Goal: Navigation & Orientation: Find specific page/section

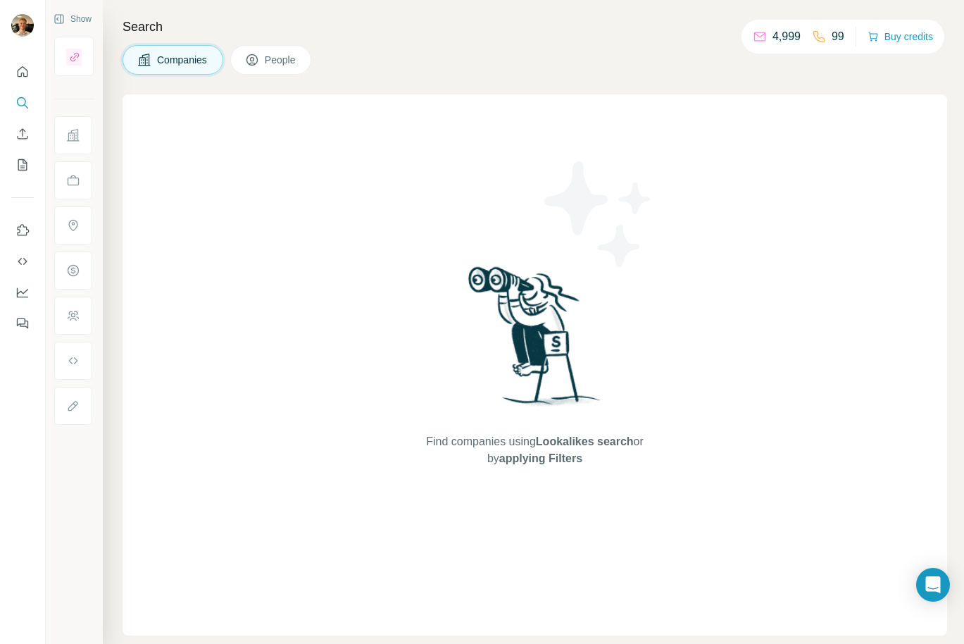
click at [333, 18] on h4 "Search" at bounding box center [535, 27] width 824 height 20
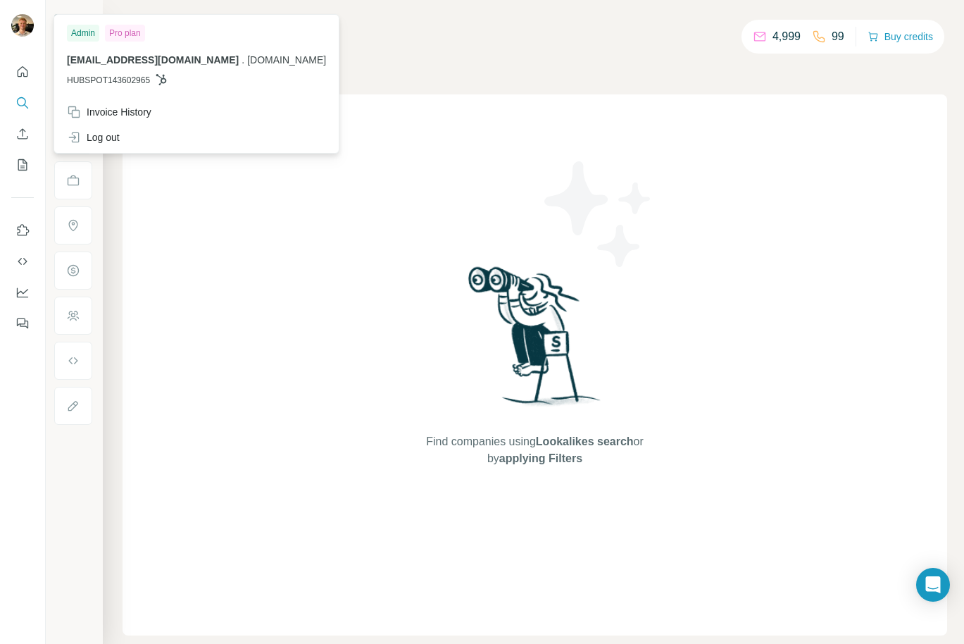
click at [21, 25] on img at bounding box center [22, 25] width 23 height 23
click at [24, 69] on icon "Quick start" at bounding box center [22, 72] width 14 height 14
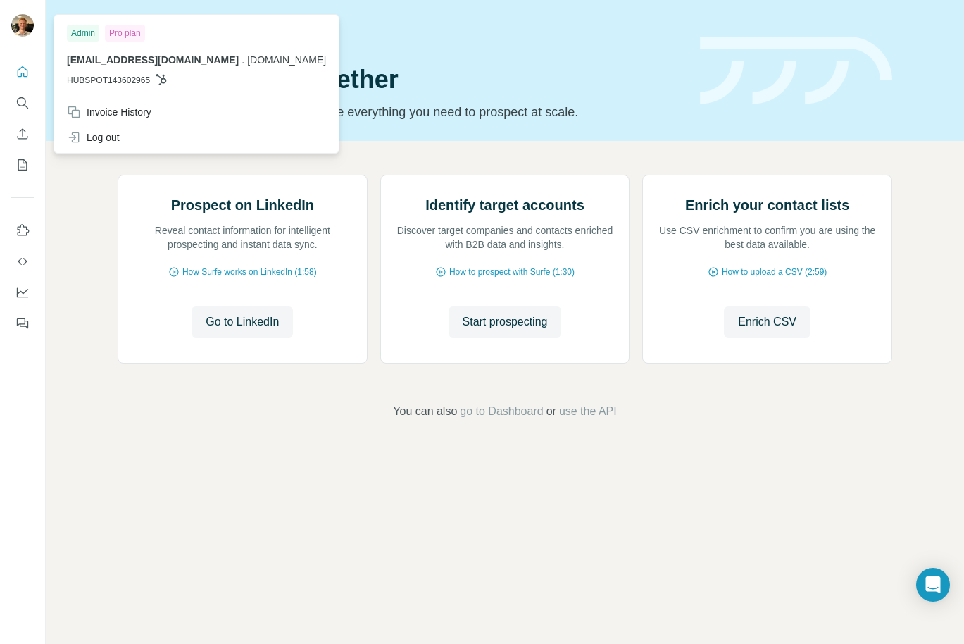
click at [22, 24] on img at bounding box center [22, 25] width 23 height 23
click at [118, 79] on span "HUBSPOT143602965" at bounding box center [108, 80] width 83 height 13
click at [165, 77] on icon at bounding box center [161, 79] width 11 height 11
click at [247, 61] on span "[DOMAIN_NAME]" at bounding box center [286, 59] width 79 height 11
click at [21, 358] on div at bounding box center [23, 322] width 46 height 644
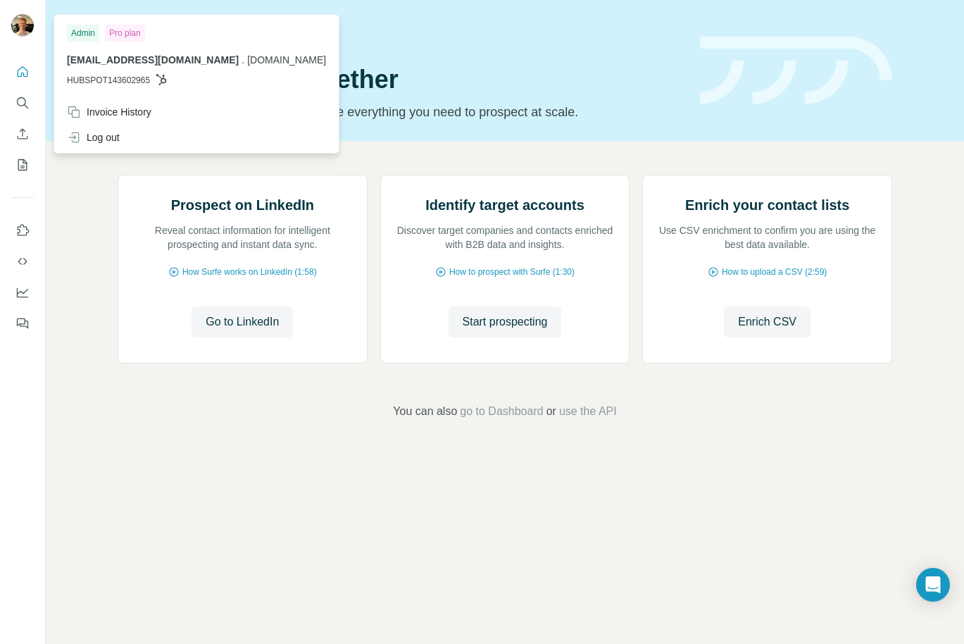
click at [18, 11] on div at bounding box center [24, 27] width 41 height 46
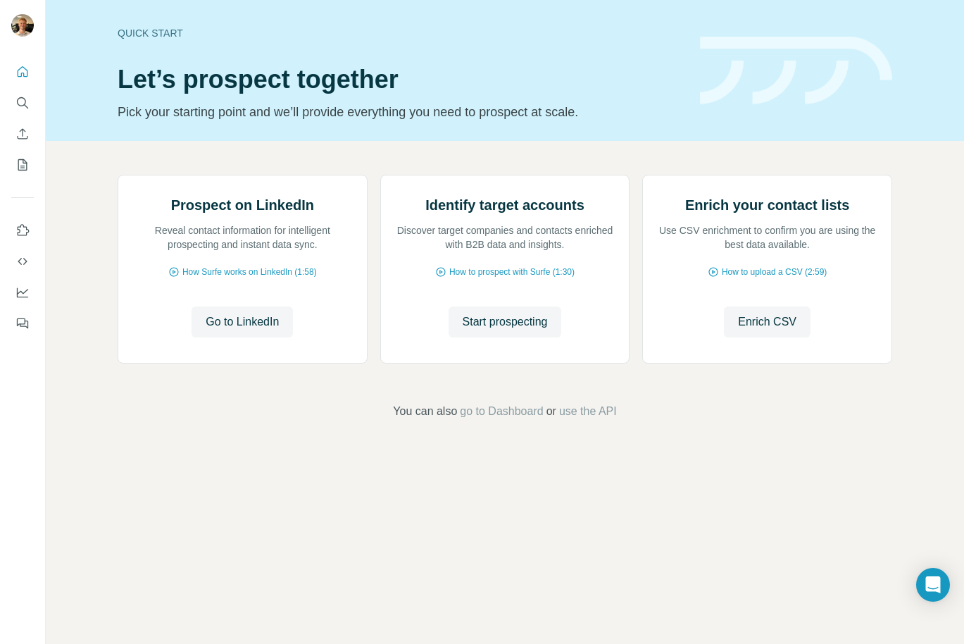
click at [23, 19] on img at bounding box center [22, 25] width 23 height 23
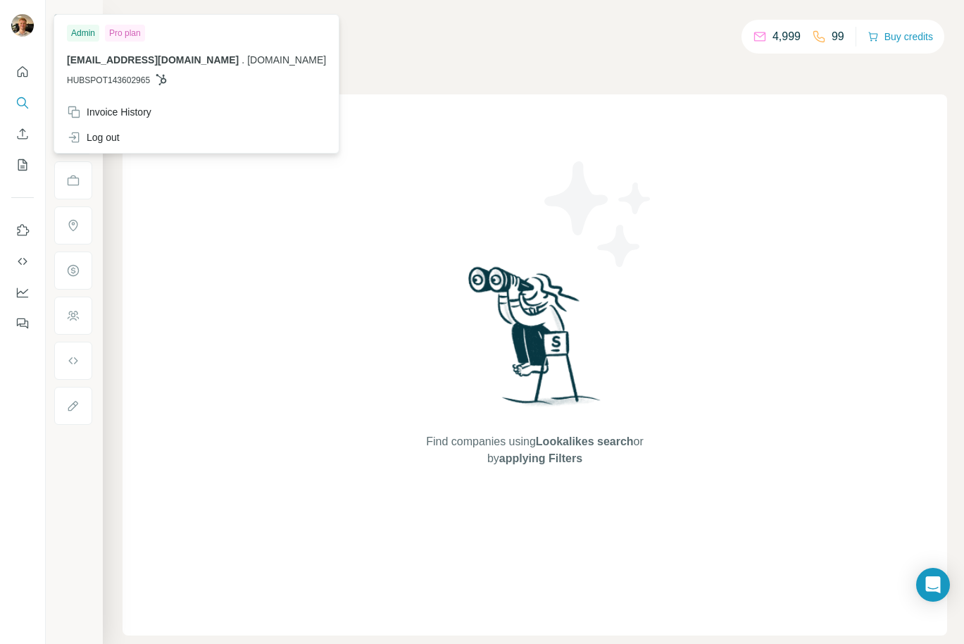
click at [247, 55] on span "[DOMAIN_NAME]" at bounding box center [286, 59] width 79 height 11
click at [165, 80] on icon at bounding box center [161, 79] width 11 height 11
click at [122, 117] on div "Invoice History" at bounding box center [109, 112] width 84 height 14
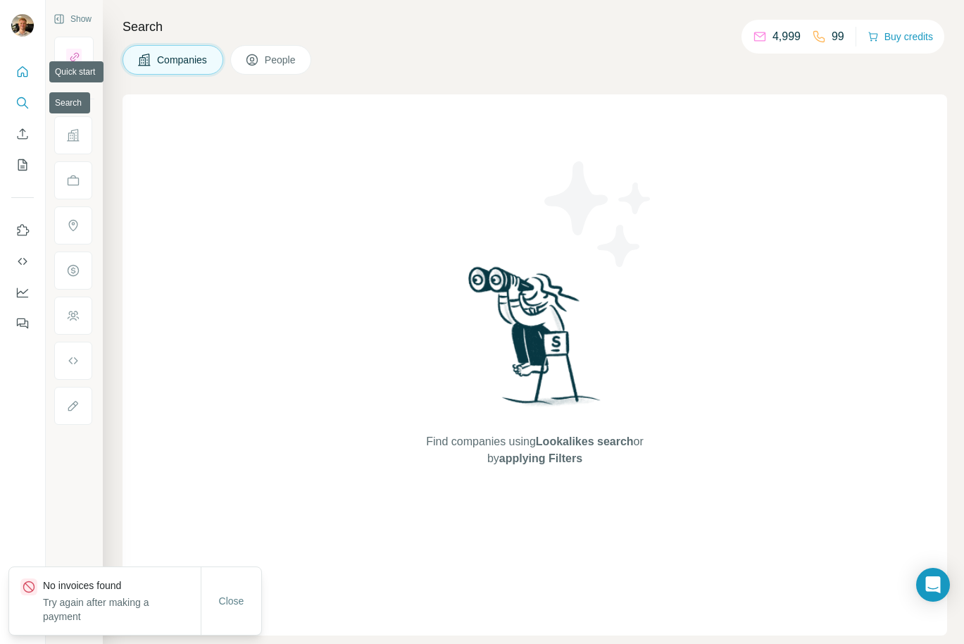
click at [11, 75] on button "Quick start" at bounding box center [22, 71] width 23 height 25
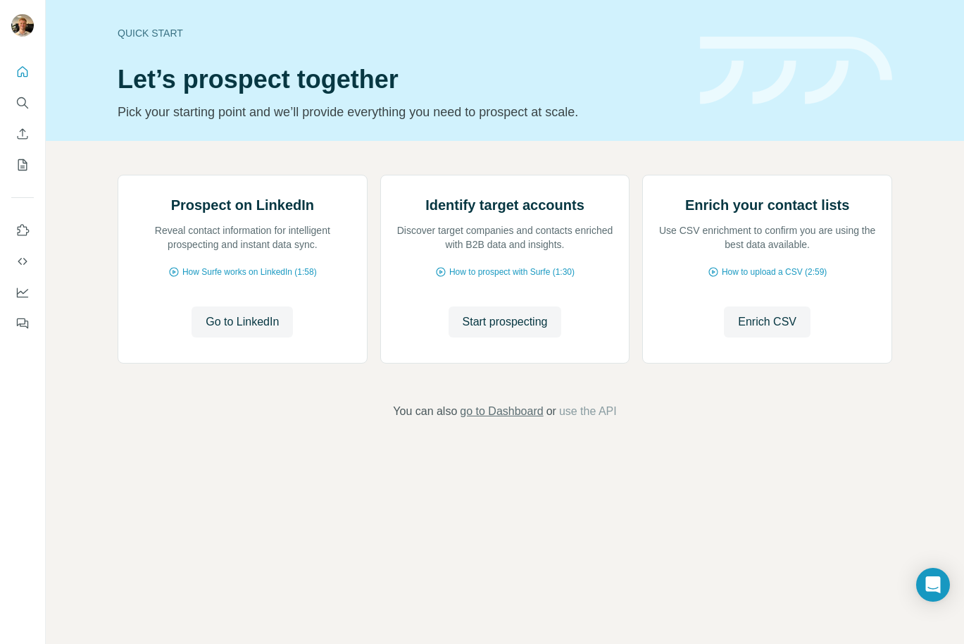
click at [501, 420] on span "go to Dashboard" at bounding box center [501, 411] width 83 height 17
